Goal: Information Seeking & Learning: Learn about a topic

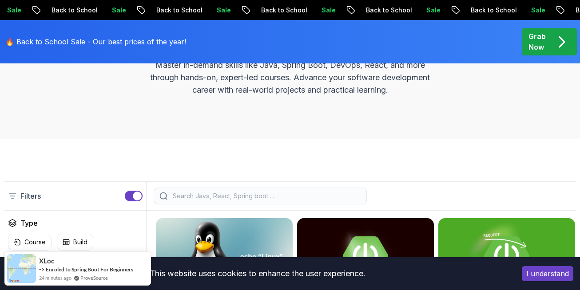
scroll to position [222, 0]
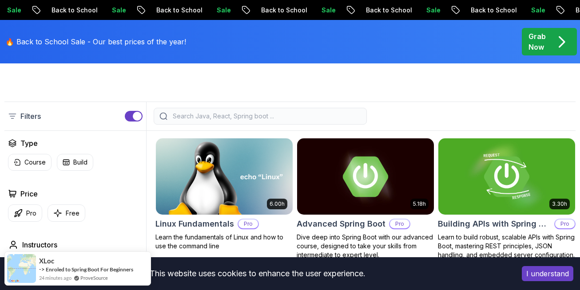
click at [247, 122] on div at bounding box center [260, 116] width 213 height 17
click at [244, 110] on div at bounding box center [260, 116] width 213 height 17
click at [249, 122] on div at bounding box center [260, 116] width 213 height 17
click at [249, 121] on div at bounding box center [260, 116] width 213 height 17
click at [251, 114] on input "search" at bounding box center [266, 116] width 190 height 9
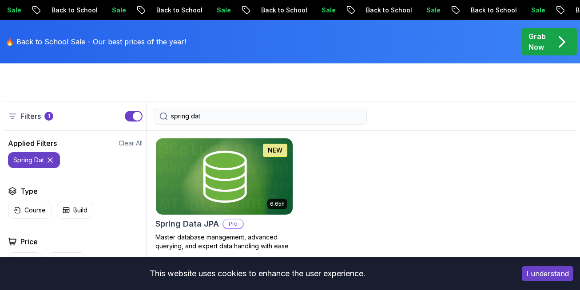
type input "spring data"
